Goal: Task Accomplishment & Management: Manage account settings

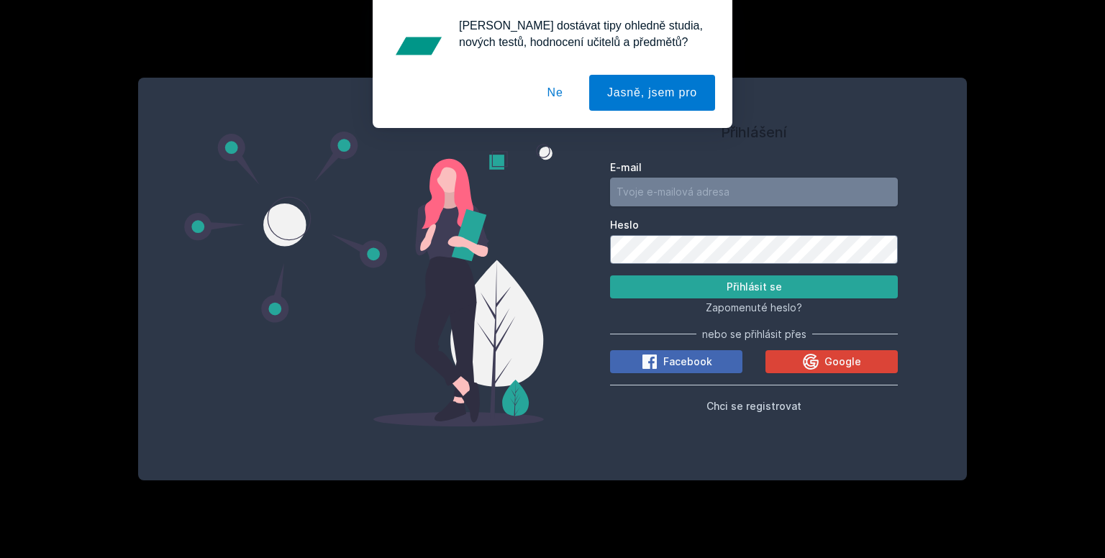
click at [673, 178] on input "E-mail" at bounding box center [754, 192] width 288 height 29
type input "imxxeniya@gmail.com"
click at [610, 275] on button "Přihlásit se" at bounding box center [754, 286] width 288 height 23
click at [314, 363] on div "Přihlášení E-mail imxxeniya@gmail.com Heslo Přihlásit se Zapomenuté heslo? nebo…" at bounding box center [552, 279] width 828 height 403
click at [610, 275] on button "Přihlásit se" at bounding box center [754, 286] width 288 height 23
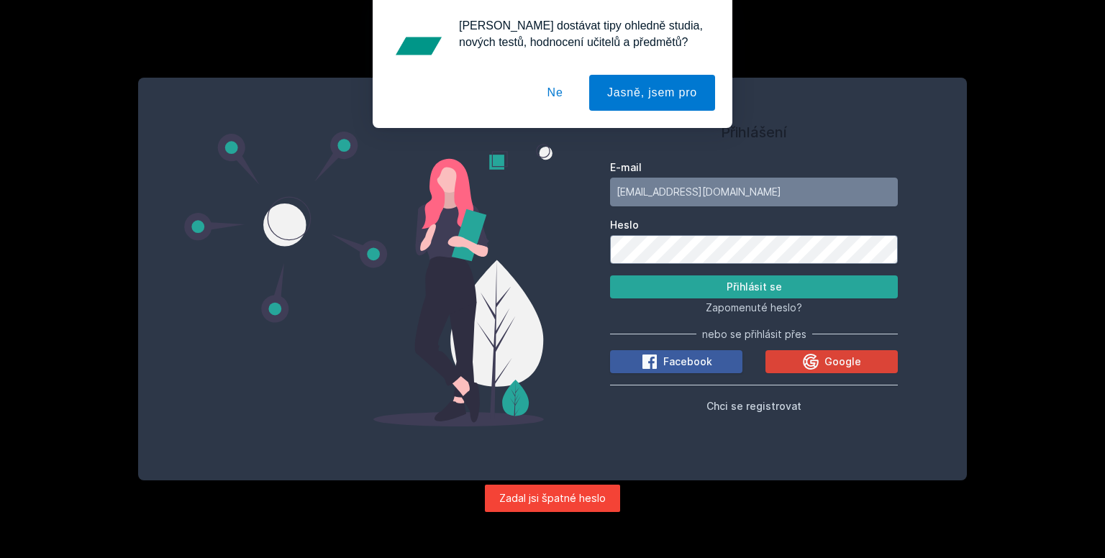
click at [610, 275] on button "Přihlásit se" at bounding box center [754, 286] width 288 height 23
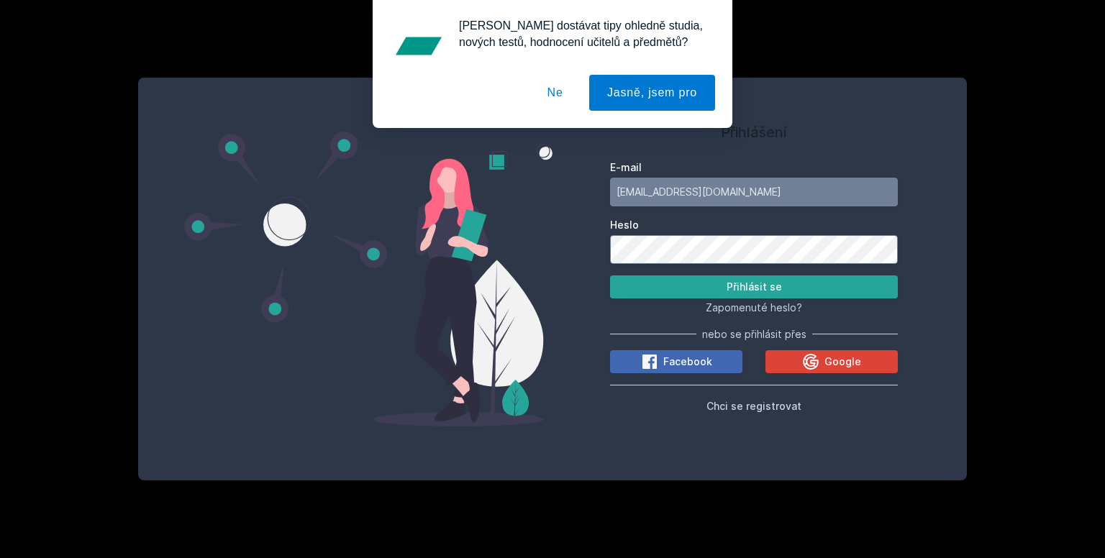
click at [610, 275] on button "Přihlásit se" at bounding box center [754, 286] width 288 height 23
click at [569, 95] on button "Ne" at bounding box center [555, 93] width 52 height 36
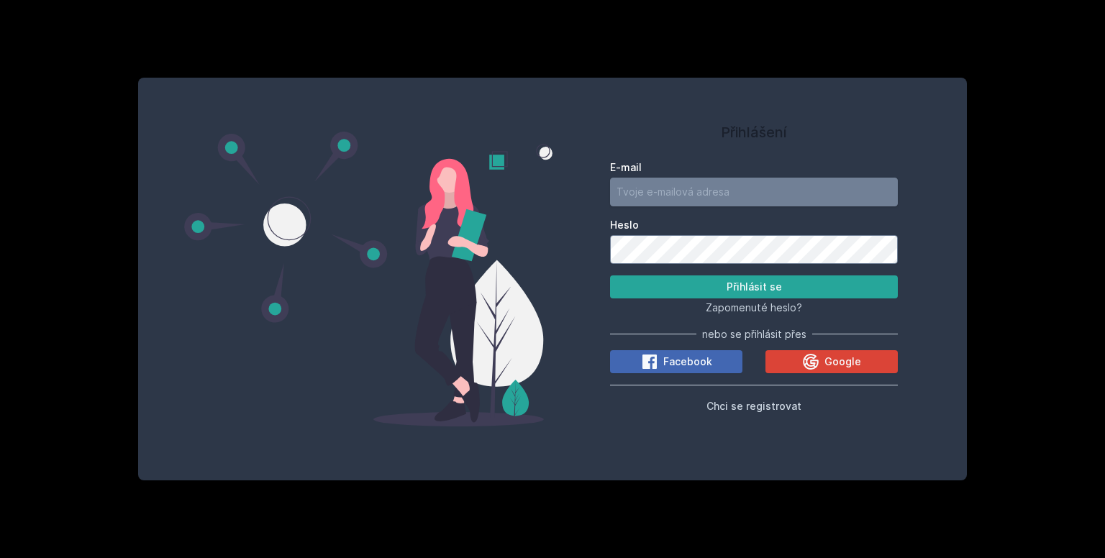
click at [656, 188] on input "E-mail" at bounding box center [754, 192] width 288 height 29
type input "[EMAIL_ADDRESS][DOMAIN_NAME]"
click at [749, 306] on span "Zapomenuté heslo?" at bounding box center [753, 307] width 96 height 12
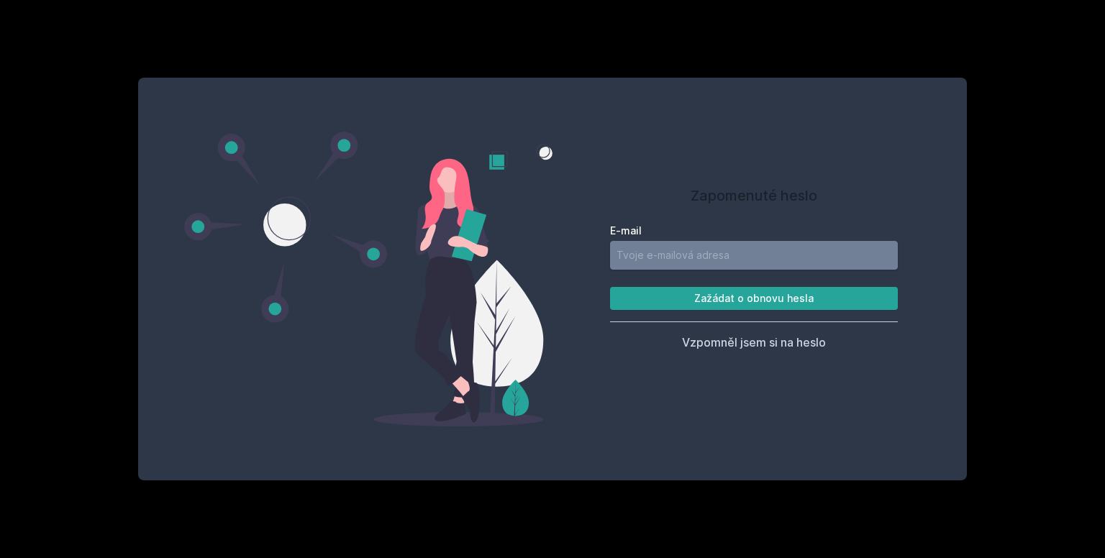
click at [728, 265] on input "E-mail" at bounding box center [754, 255] width 288 height 29
type input "[EMAIL_ADDRESS][DOMAIN_NAME]"
click at [748, 298] on button "Zažádat o obnovu hesla" at bounding box center [754, 298] width 288 height 23
click at [719, 259] on input "E-mail" at bounding box center [754, 255] width 288 height 29
type input "imxxeniya@gmail.com"
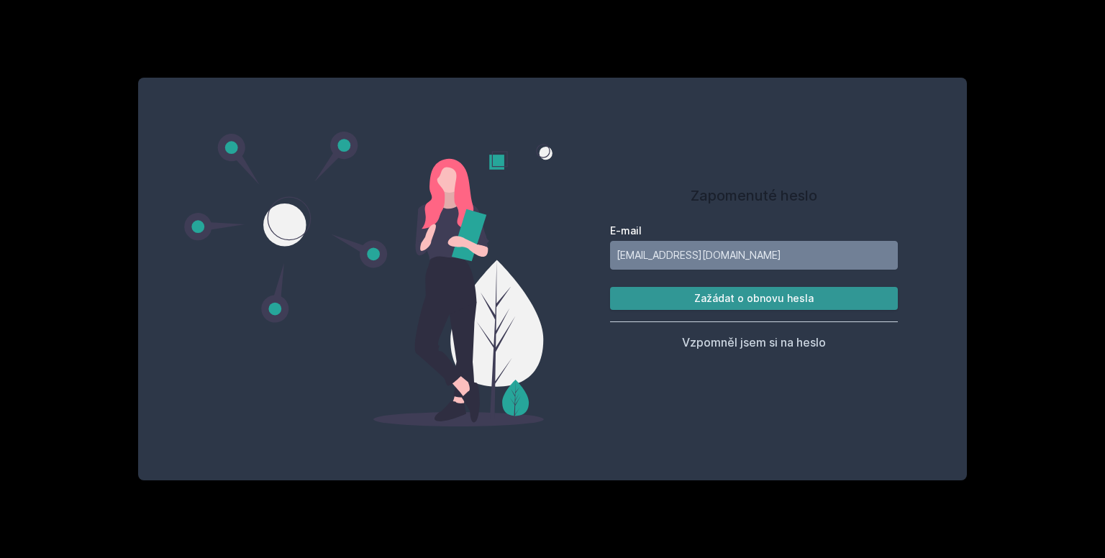
click at [746, 304] on button "Zažádat o obnovu hesla" at bounding box center [754, 298] width 288 height 23
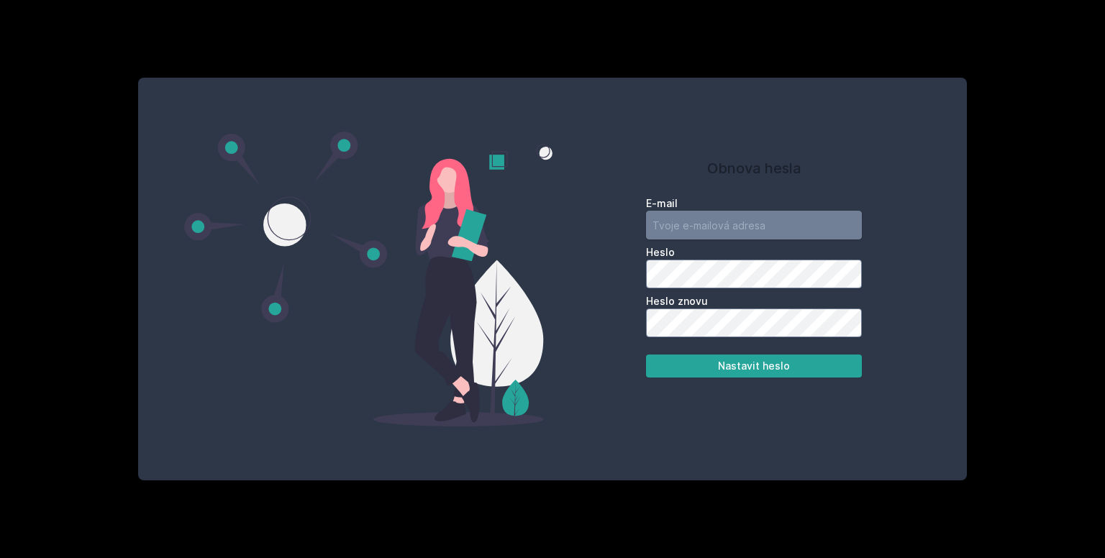
click at [682, 220] on input "email" at bounding box center [754, 225] width 216 height 29
type input "[EMAIL_ADDRESS][DOMAIN_NAME]"
click at [646, 355] on button "Nastavit heslo" at bounding box center [754, 366] width 216 height 23
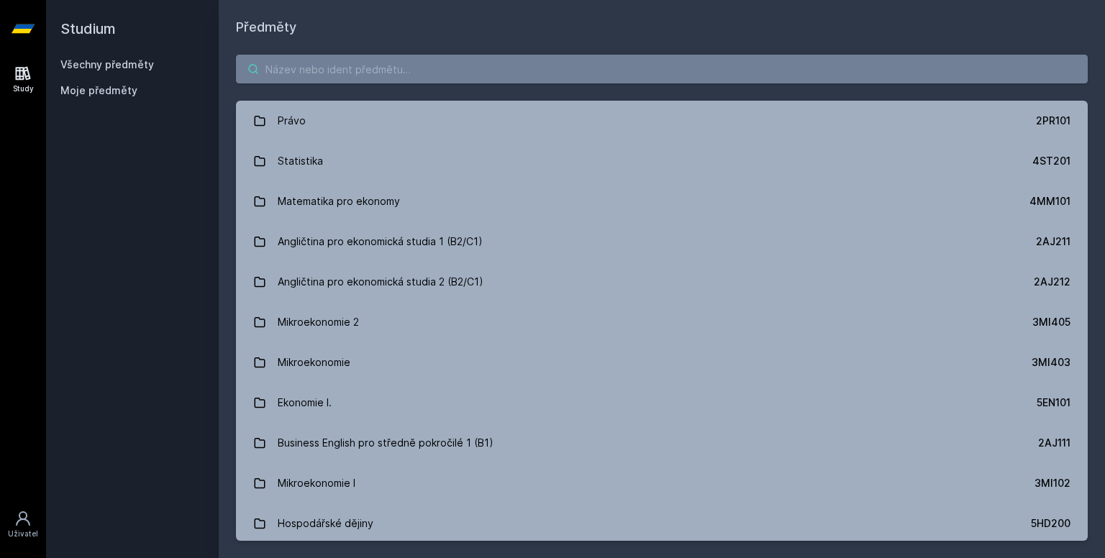
click at [770, 65] on input "search" at bounding box center [661, 69] width 851 height 29
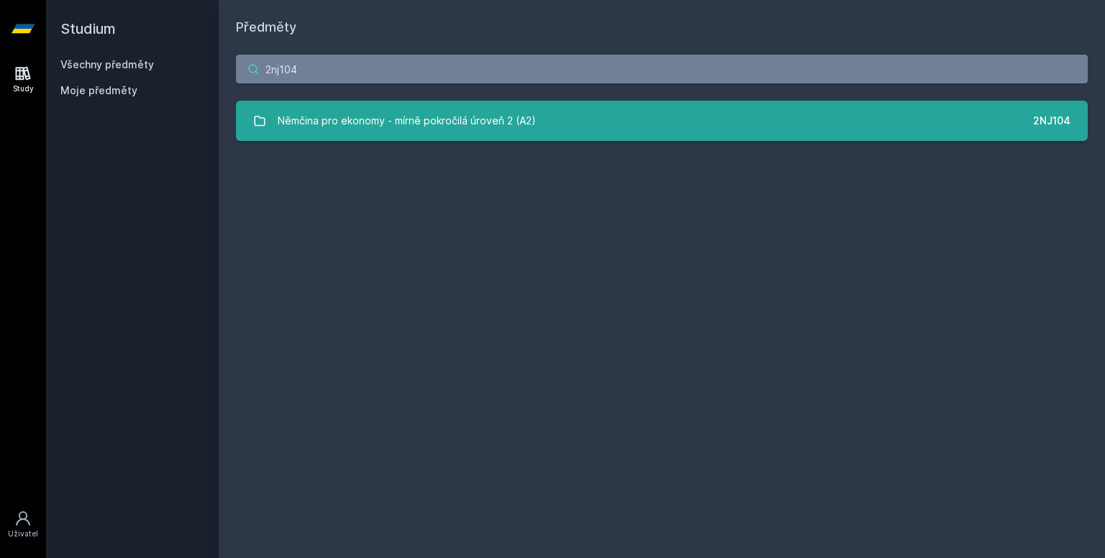
type input "2nj104"
click at [693, 124] on link "Němčina pro ekonomy - mírně pokročilá úroveň 2 (A2) 2NJ104" at bounding box center [661, 121] width 851 height 40
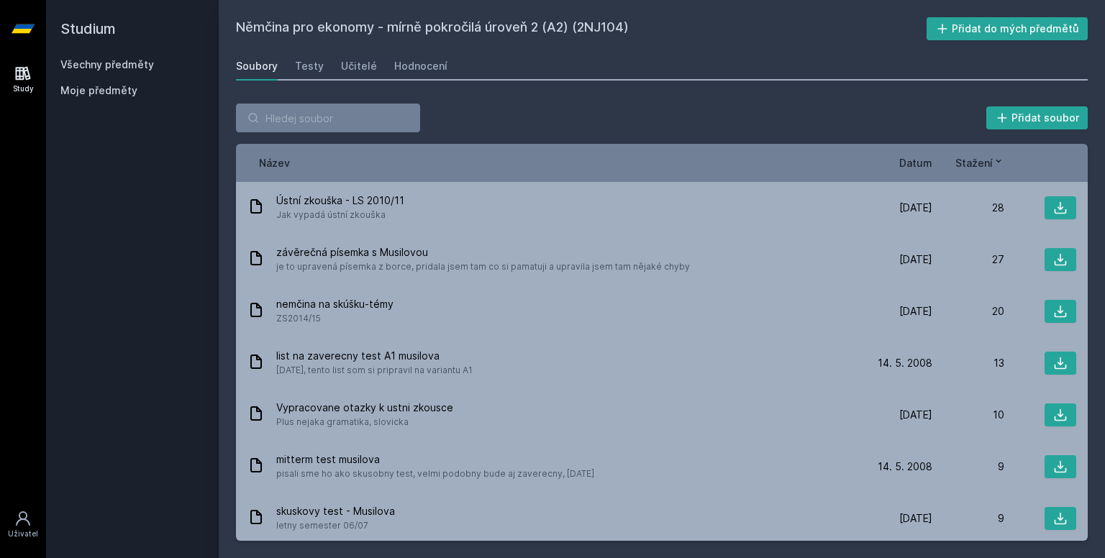
click at [372, 61] on div "Soubory Testy Učitelé Hodnocení" at bounding box center [661, 66] width 851 height 29
click at [357, 67] on div "Učitelé" at bounding box center [359, 66] width 36 height 14
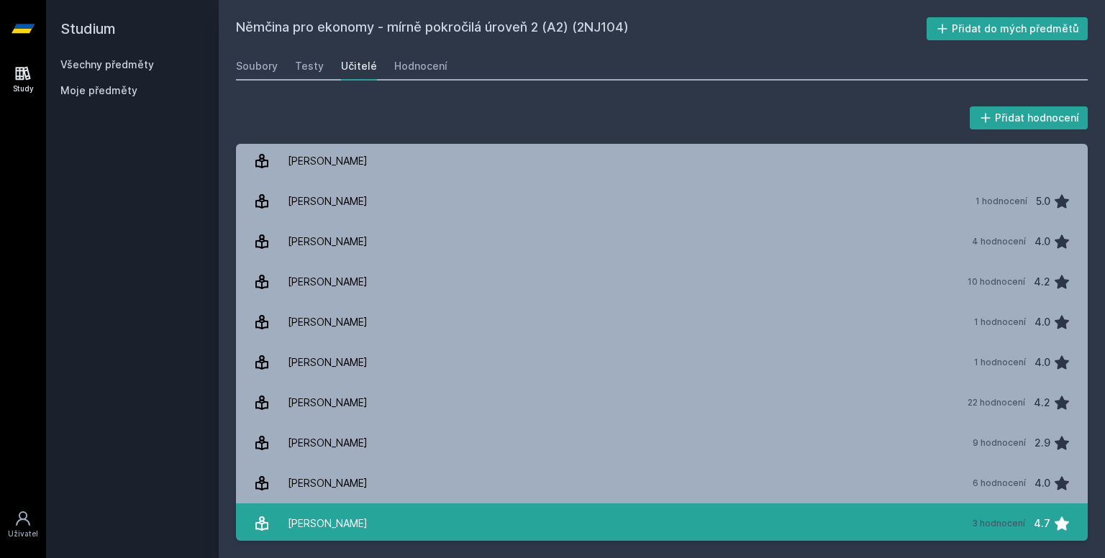
scroll to position [45, 0]
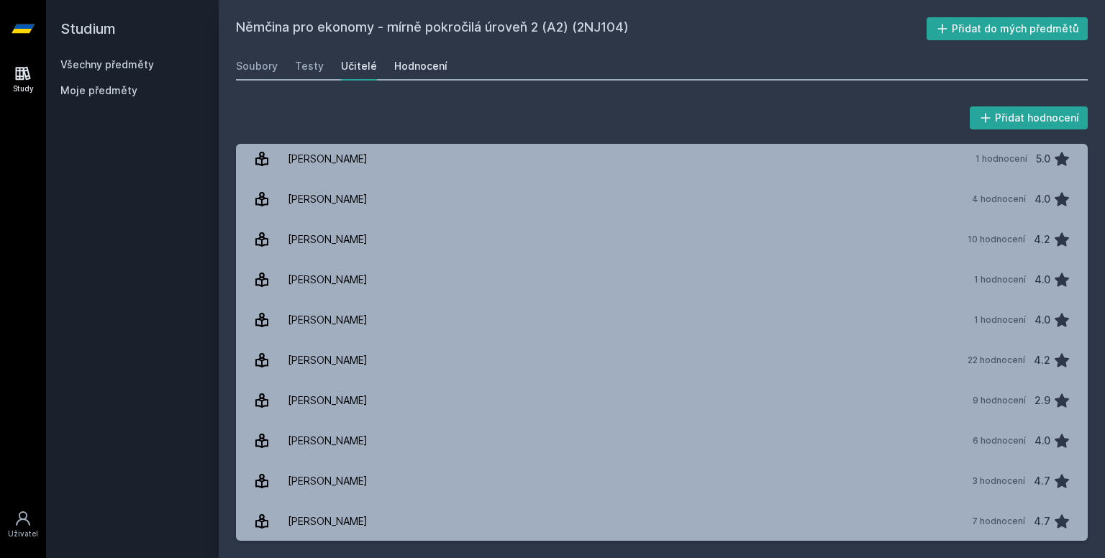
click at [398, 55] on link "Hodnocení" at bounding box center [420, 66] width 53 height 29
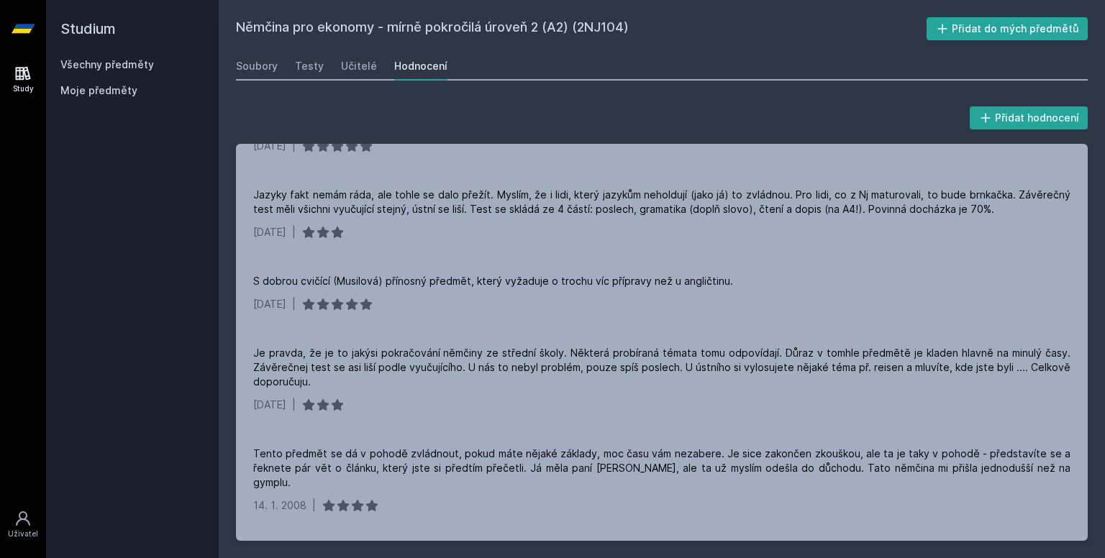
scroll to position [1357, 0]
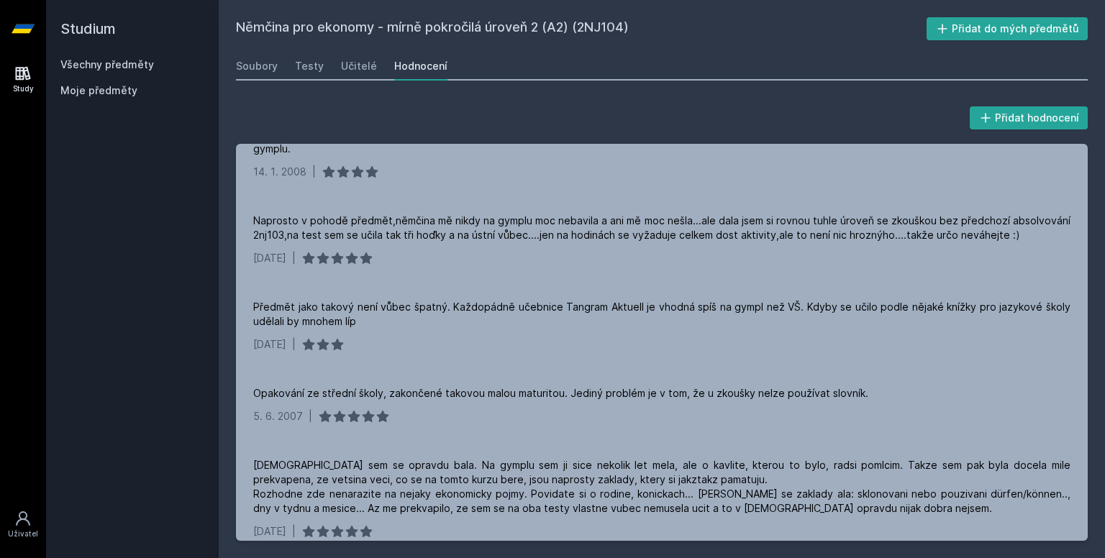
click at [284, 64] on div "Soubory Testy Učitelé Hodnocení" at bounding box center [661, 66] width 851 height 29
click at [300, 67] on div "Testy" at bounding box center [309, 66] width 29 height 14
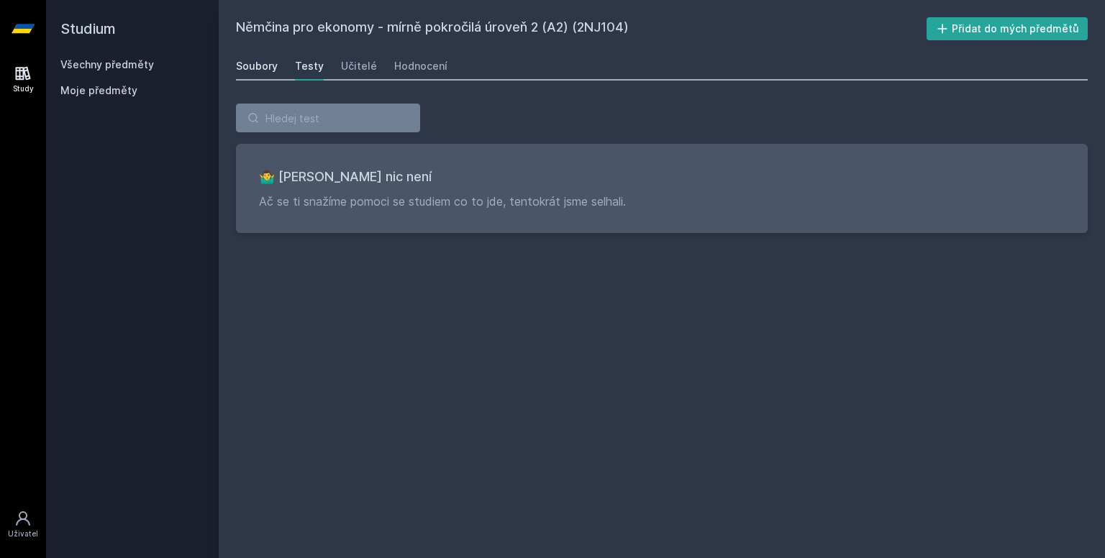
click at [264, 67] on div "Soubory" at bounding box center [257, 66] width 42 height 14
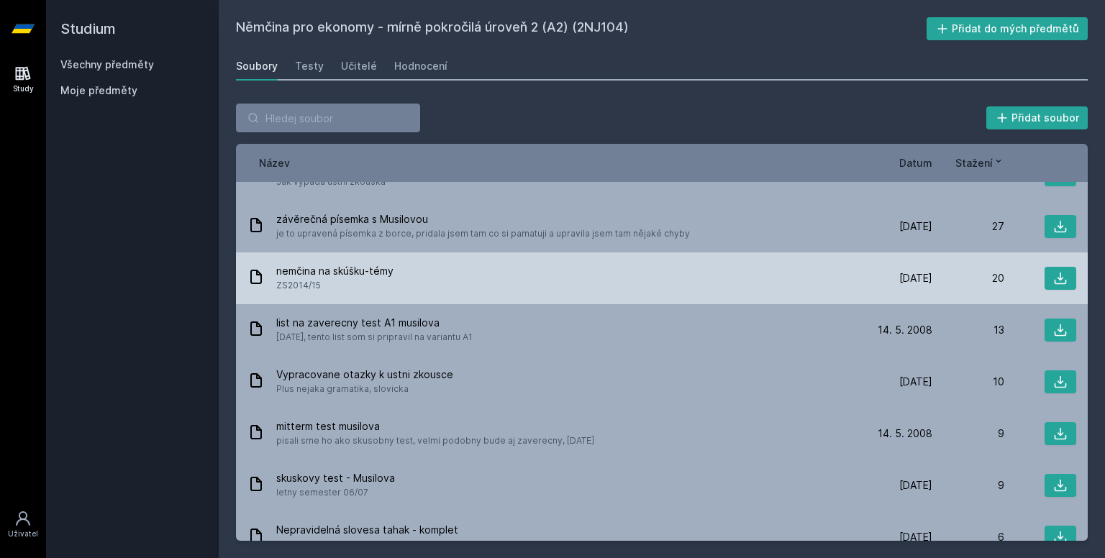
scroll to position [34, 0]
